Goal: Task Accomplishment & Management: Manage account settings

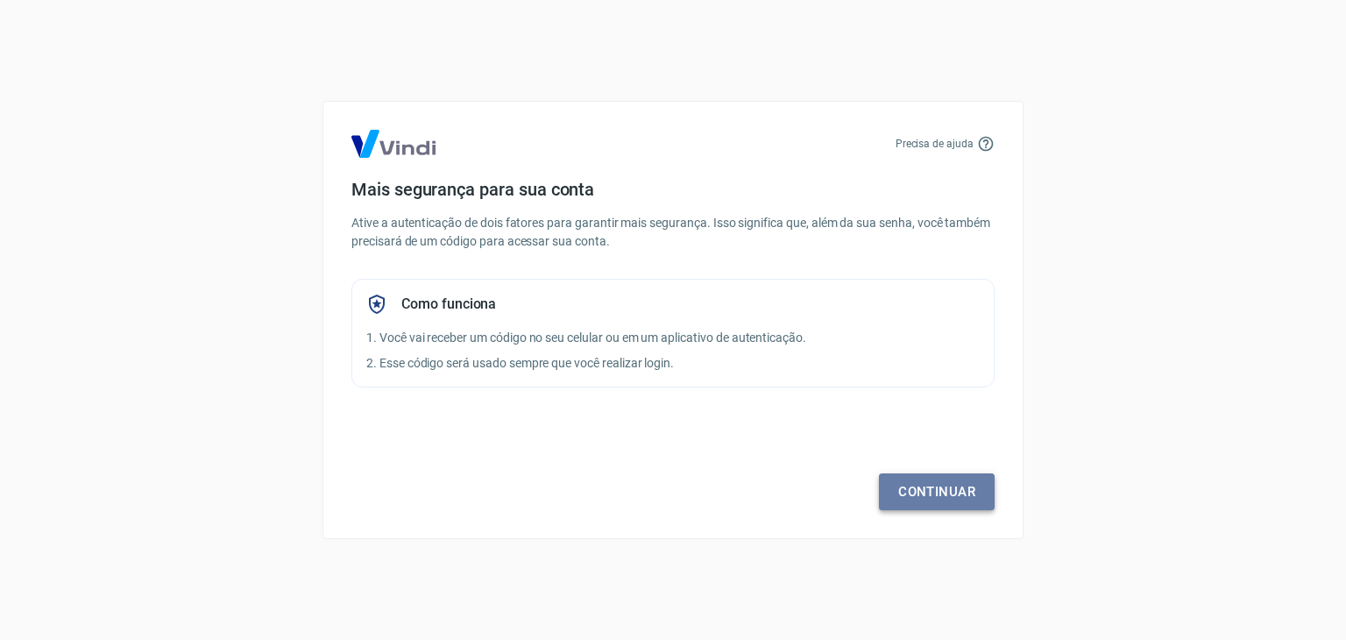
click at [927, 504] on link "Continuar" at bounding box center [937, 491] width 116 height 37
